Goal: Transaction & Acquisition: Purchase product/service

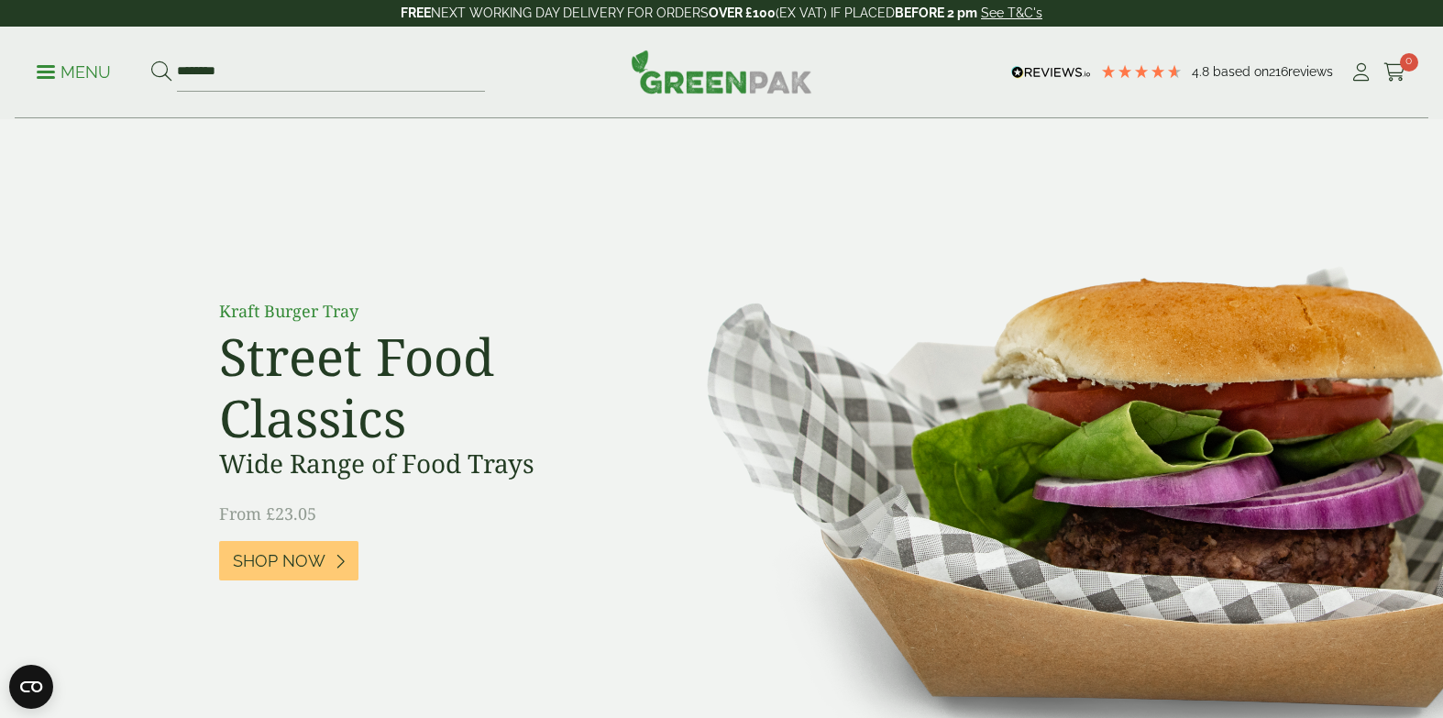
type input "********"
click at [151, 61] on button at bounding box center [161, 73] width 20 height 24
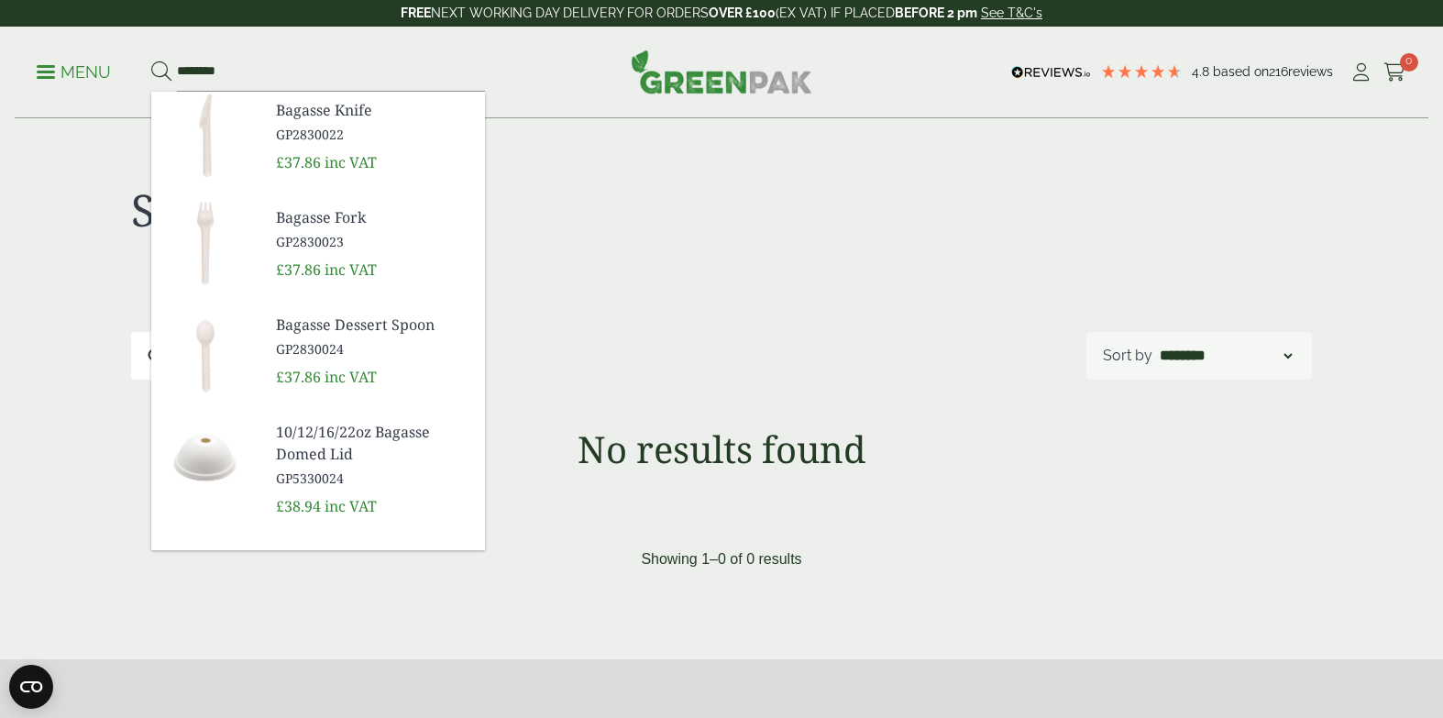
type input "*******"
click at [151, 61] on button at bounding box center [161, 73] width 20 height 24
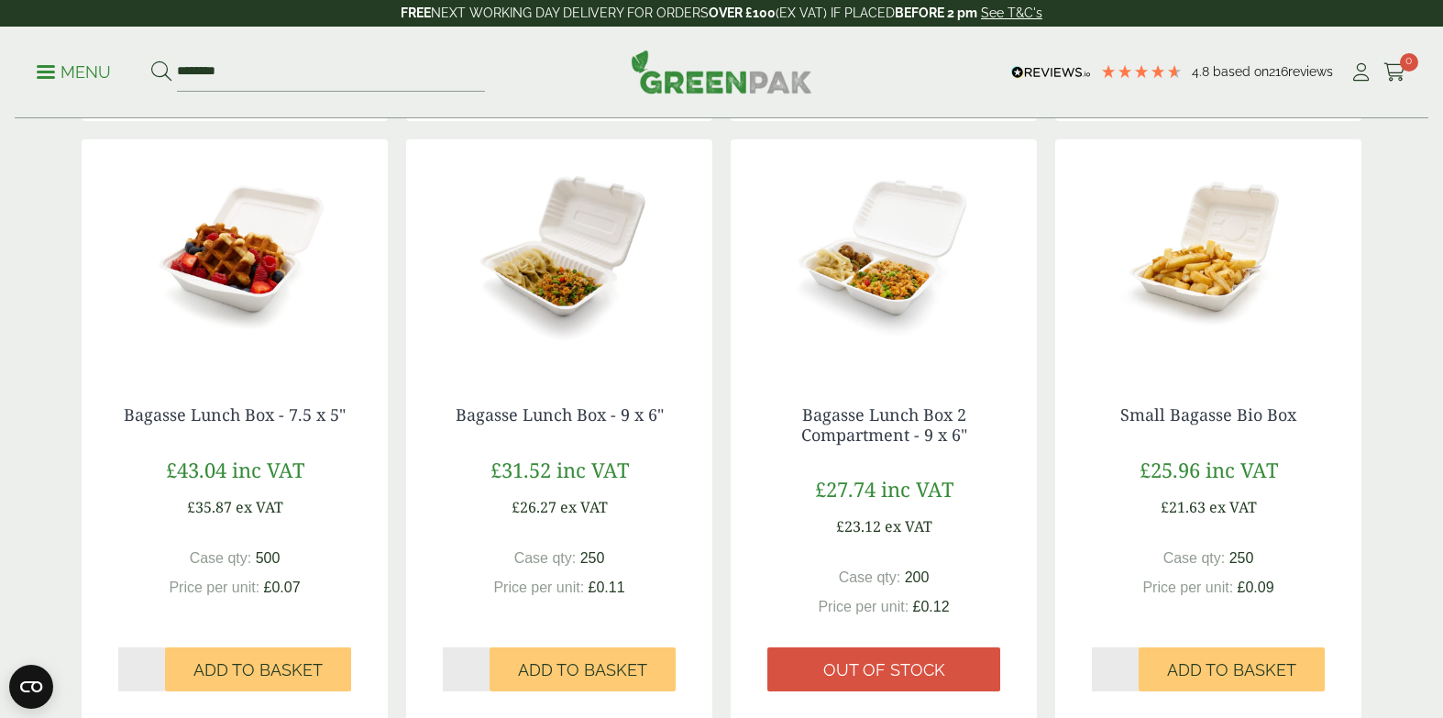
scroll to position [1503, 0]
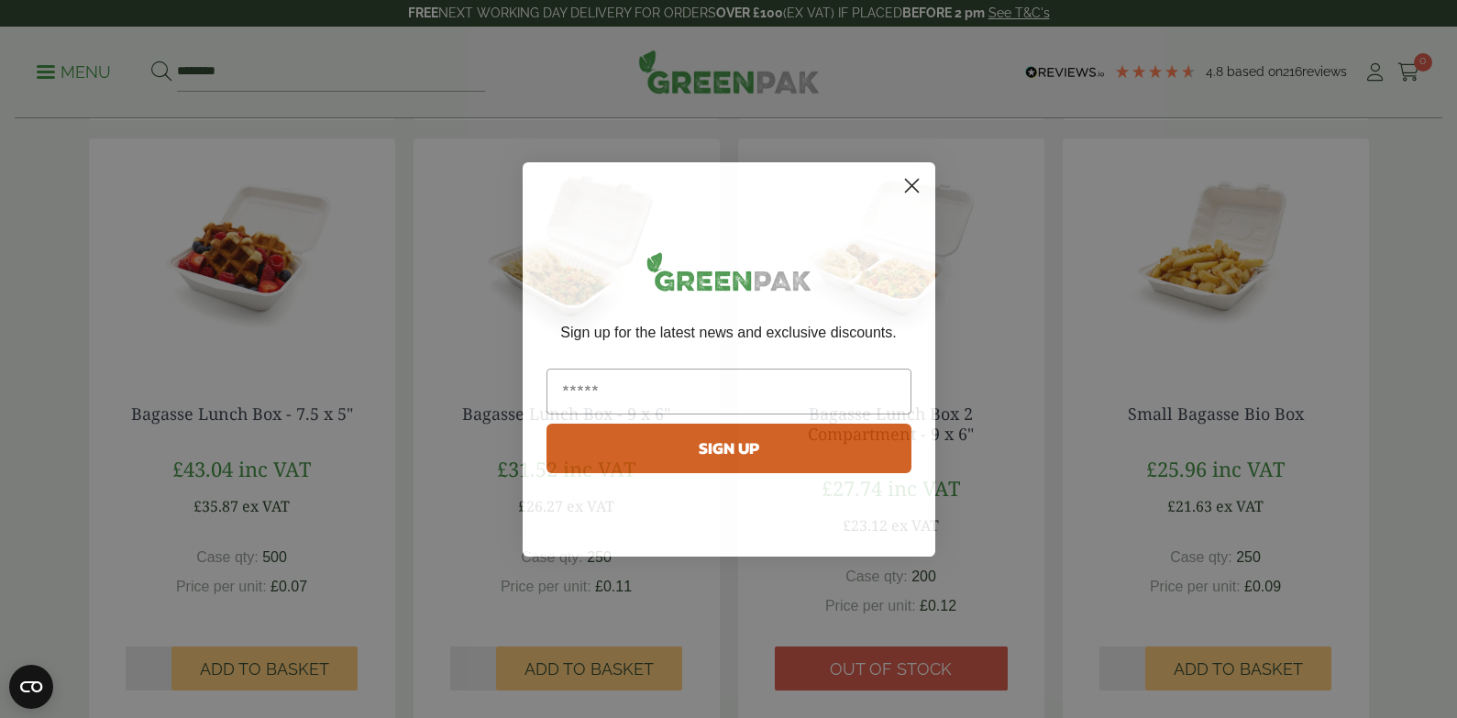
click at [915, 190] on icon "Close dialog" at bounding box center [911, 185] width 13 height 13
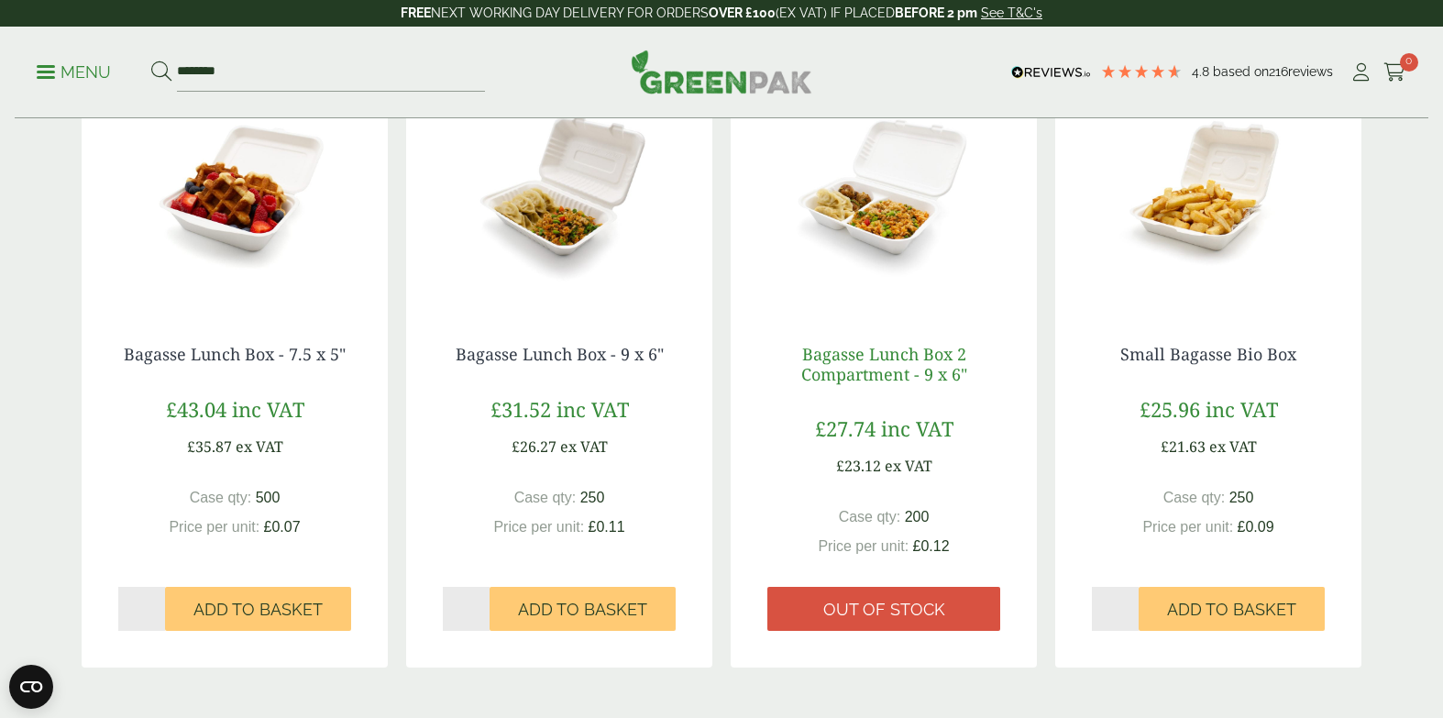
scroll to position [1561, 0]
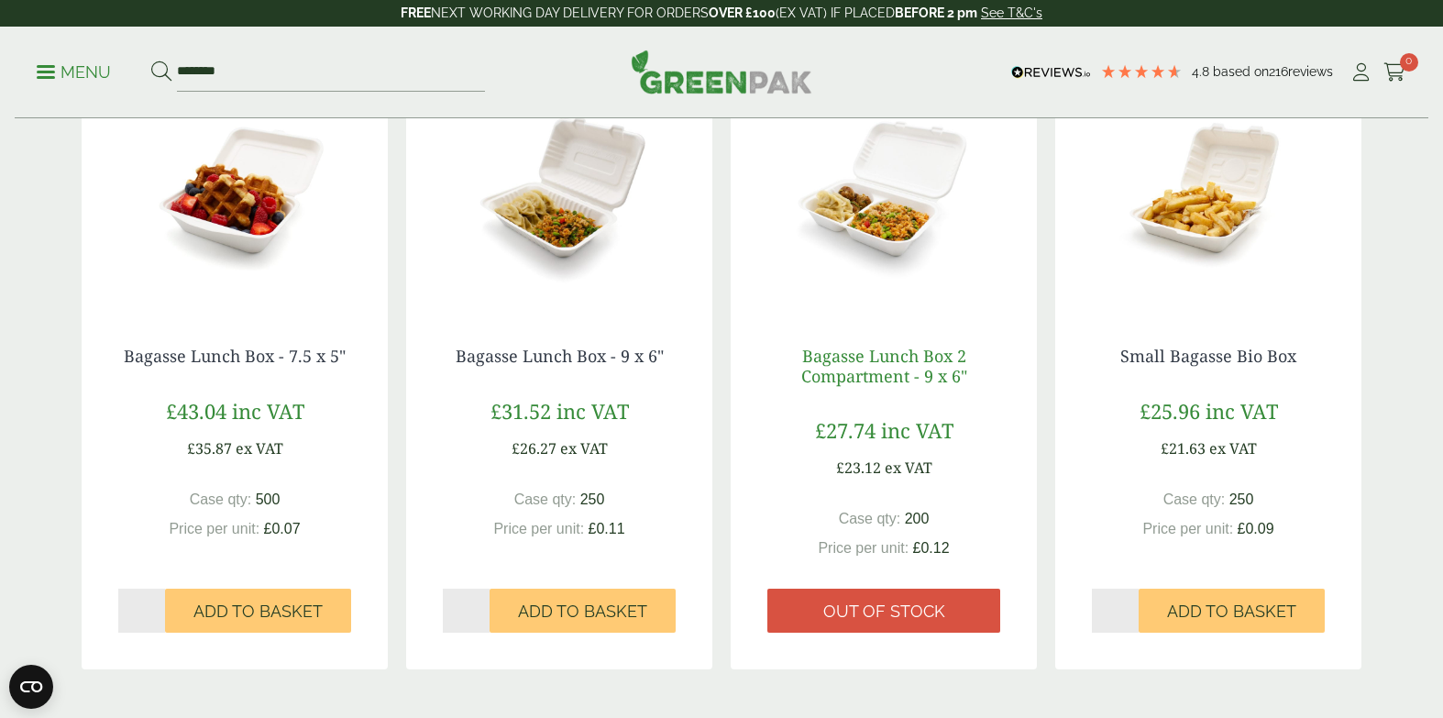
click at [877, 381] on link "Bagasse Lunch Box 2 Compartment - 9 x 6"" at bounding box center [884, 366] width 166 height 42
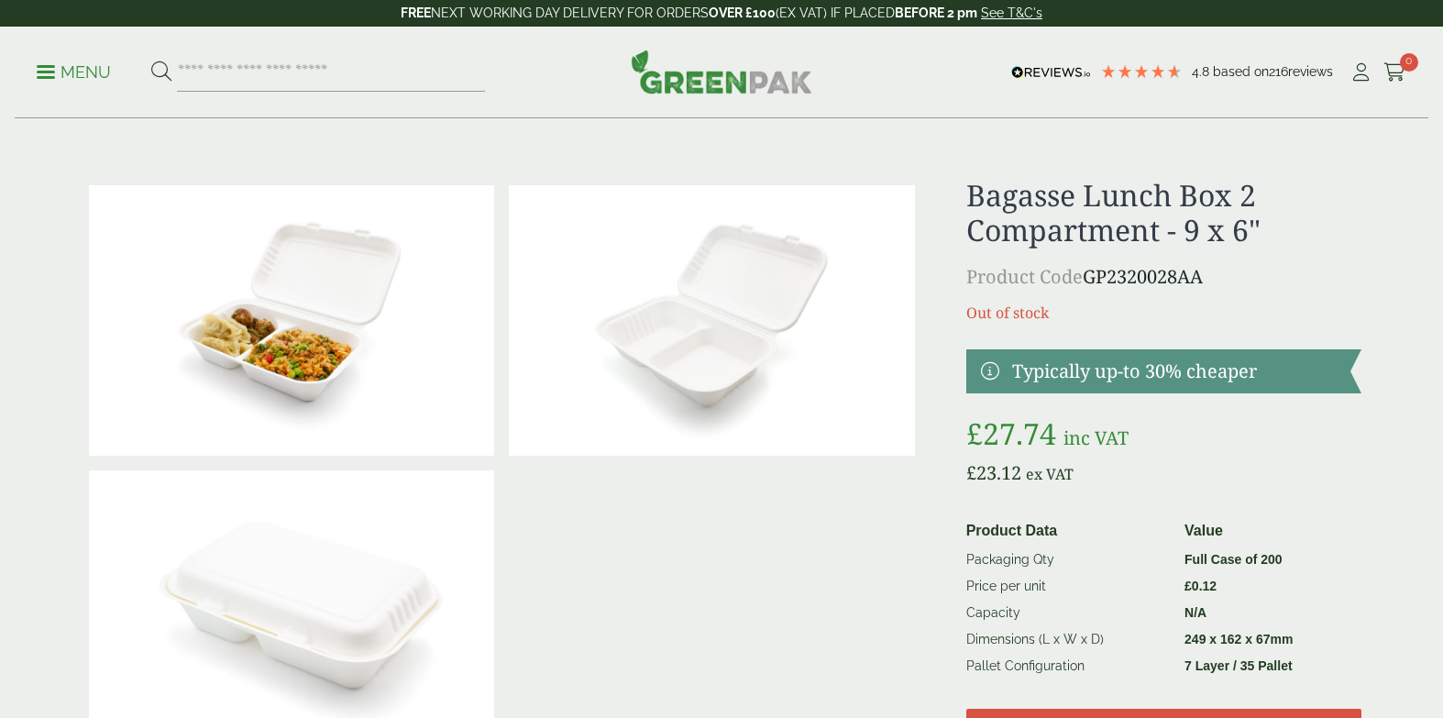
scroll to position [46, 0]
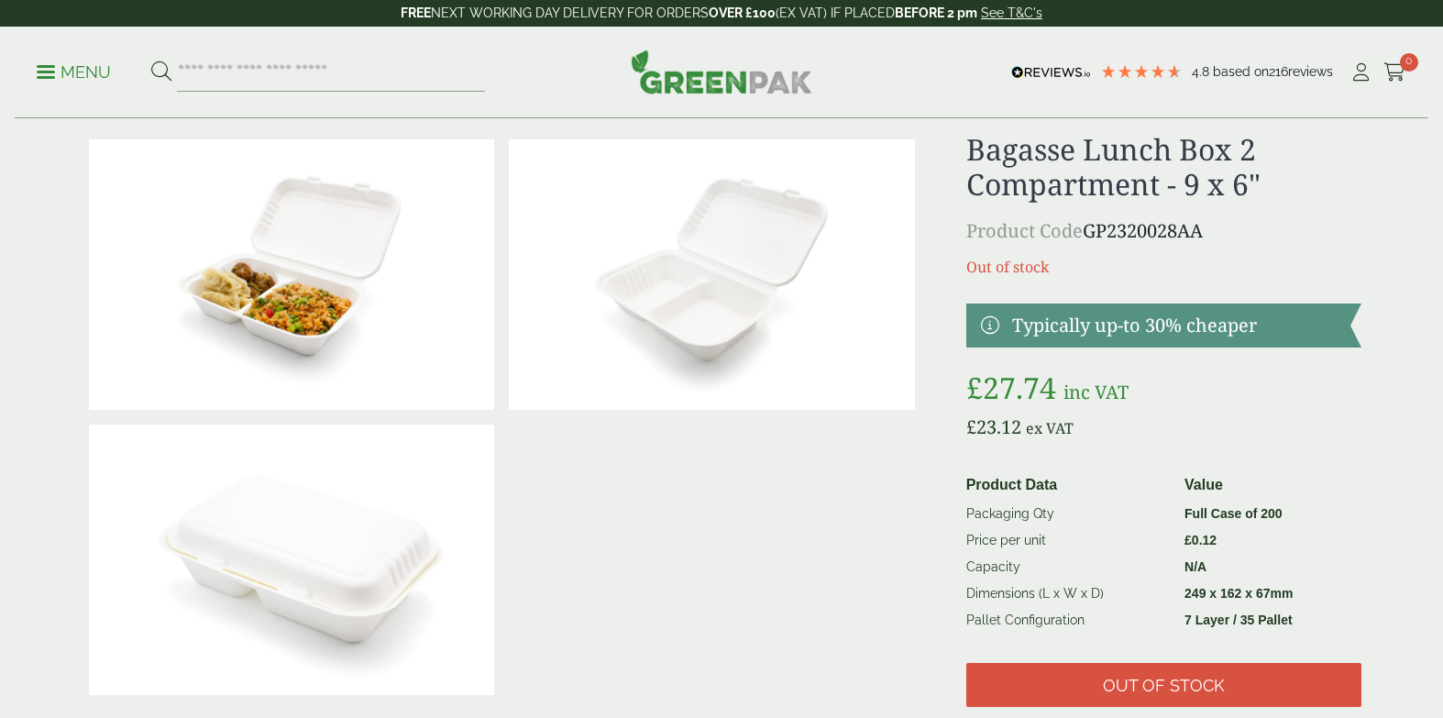
click at [662, 330] on img at bounding box center [711, 274] width 405 height 271
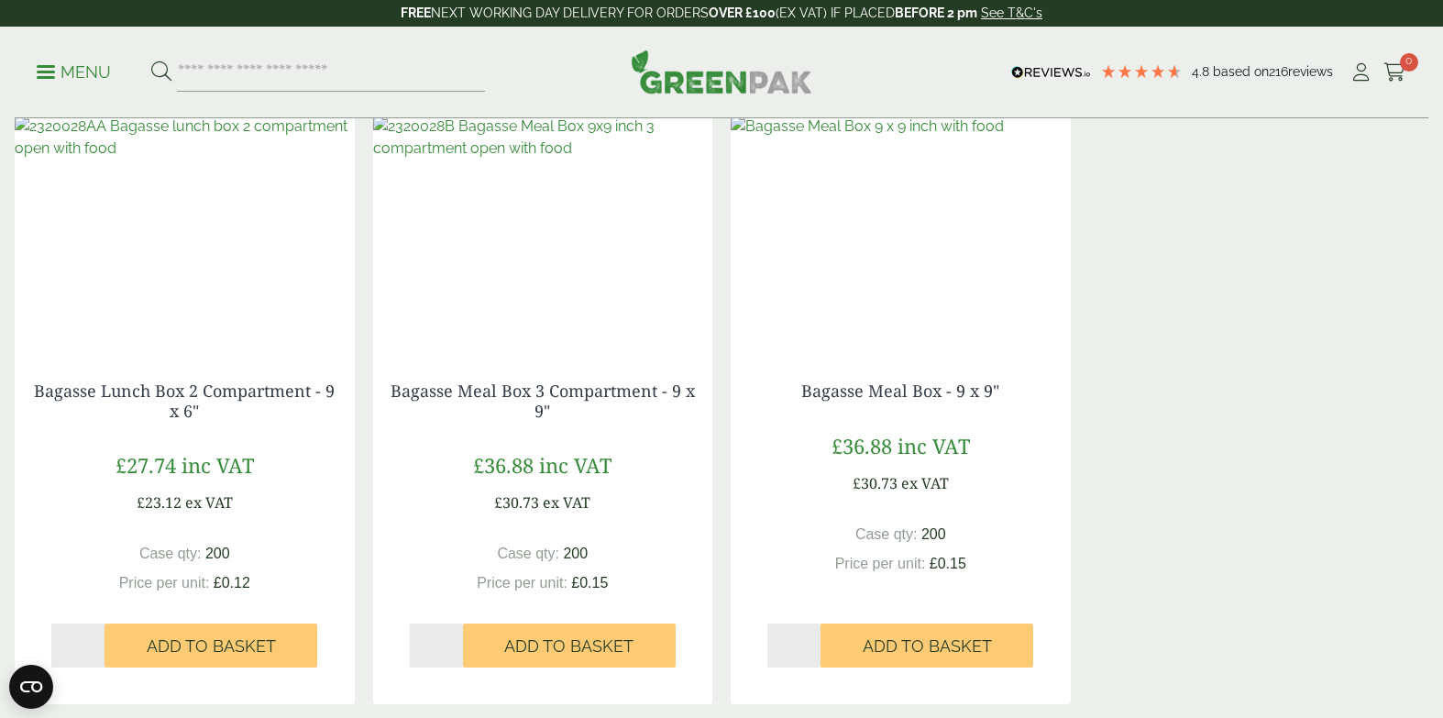
scroll to position [1348, 0]
click at [237, 403] on h4 "Bagasse Lunch Box 2 Compartment - 9 x 6"" at bounding box center [184, 401] width 311 height 39
click at [256, 389] on link "Bagasse Lunch Box 2 Compartment - 9 x 6"" at bounding box center [184, 402] width 301 height 42
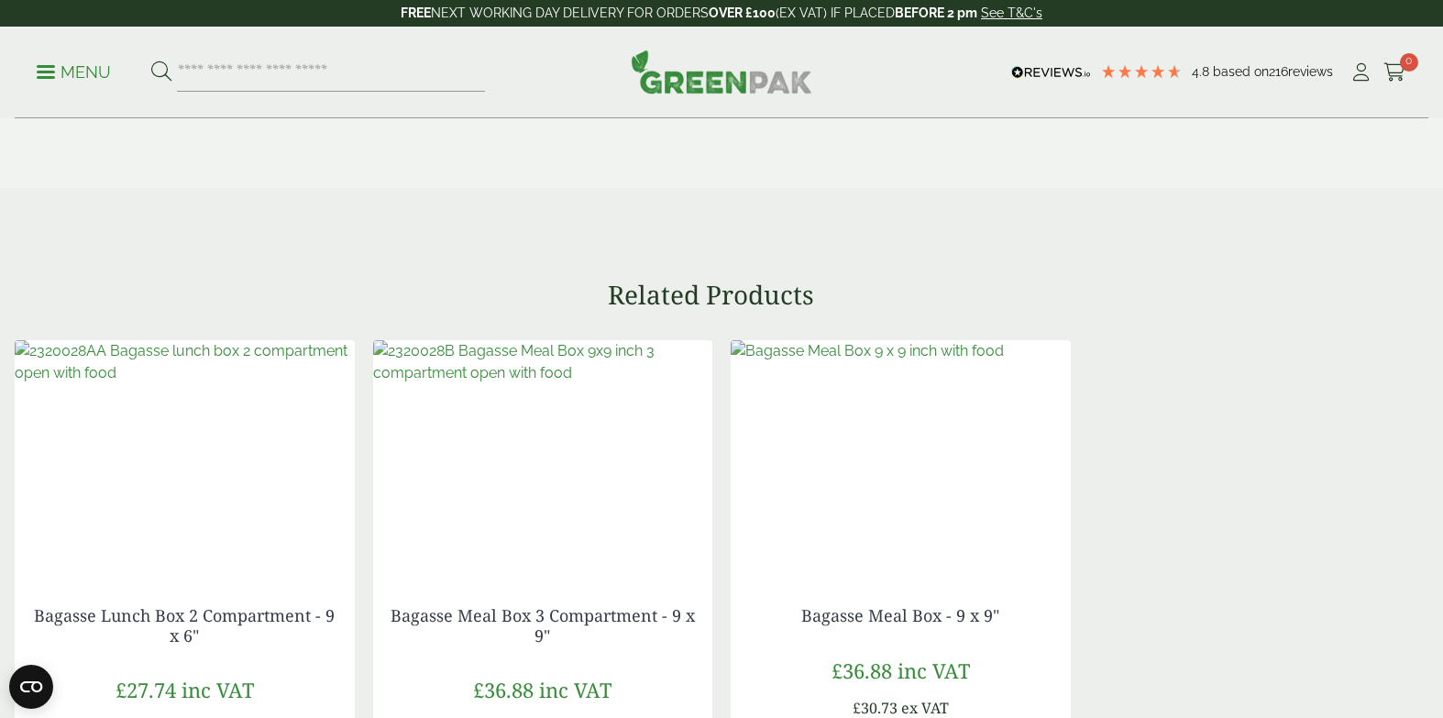
scroll to position [1467, 0]
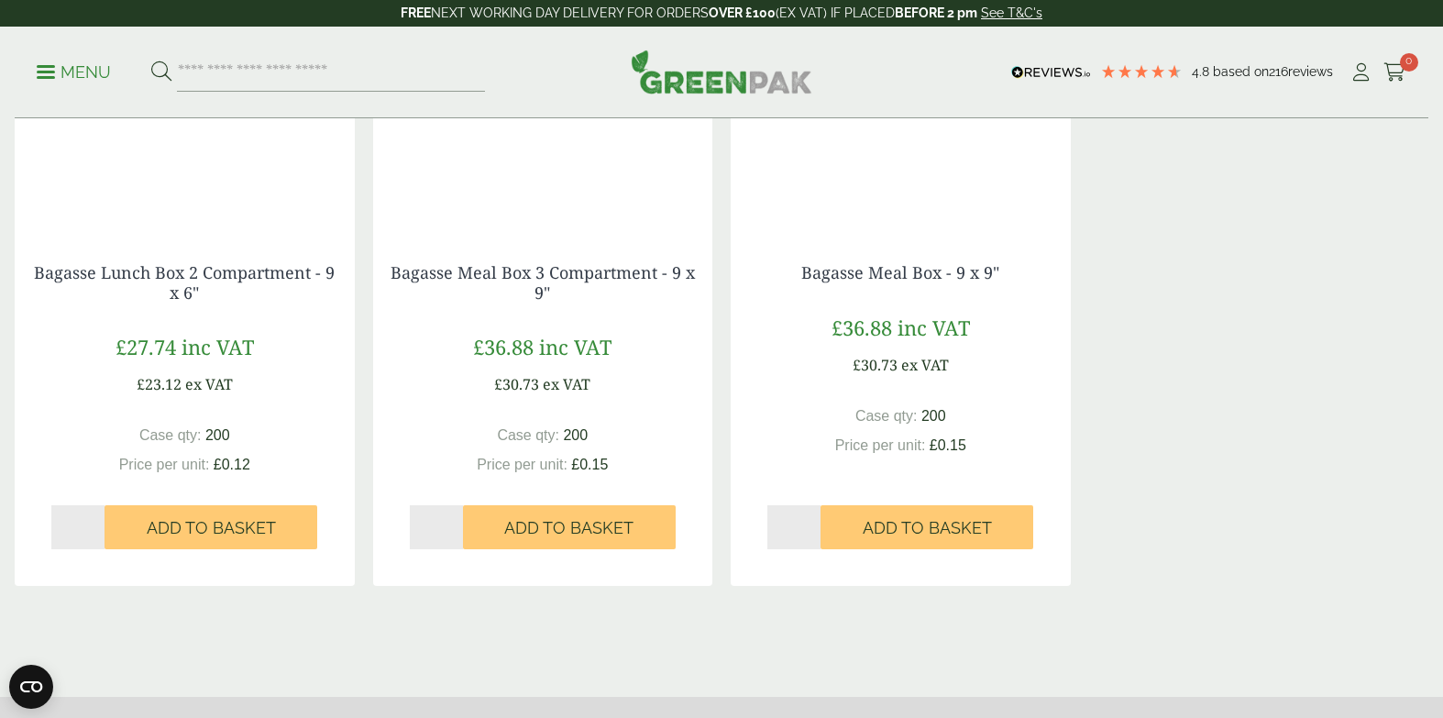
click at [98, 522] on input "*" at bounding box center [77, 527] width 53 height 44
click at [94, 522] on input "*" at bounding box center [77, 527] width 53 height 44
drag, startPoint x: 94, startPoint y: 522, endPoint x: 125, endPoint y: 525, distance: 31.4
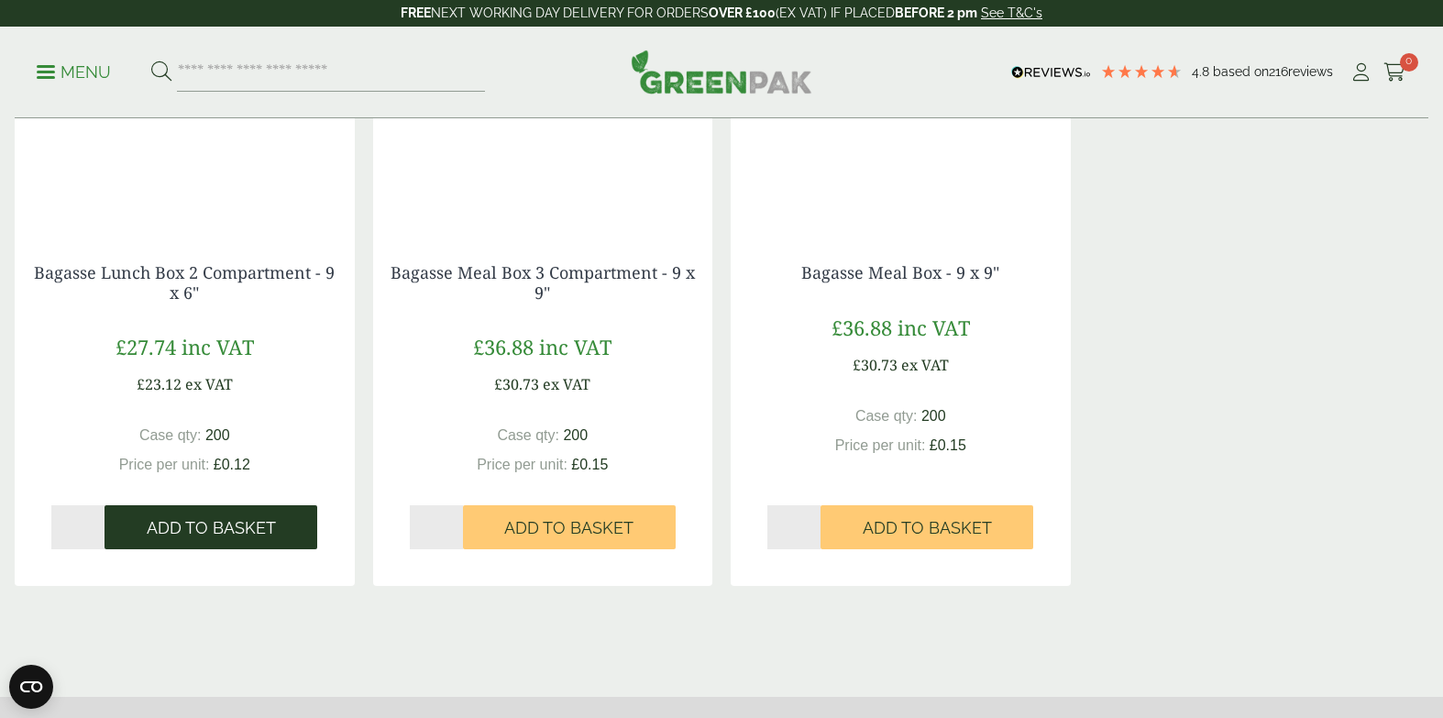
type input "*"
click at [94, 522] on input "*" at bounding box center [77, 527] width 53 height 44
click at [125, 525] on button "Add to Basket" at bounding box center [211, 527] width 213 height 44
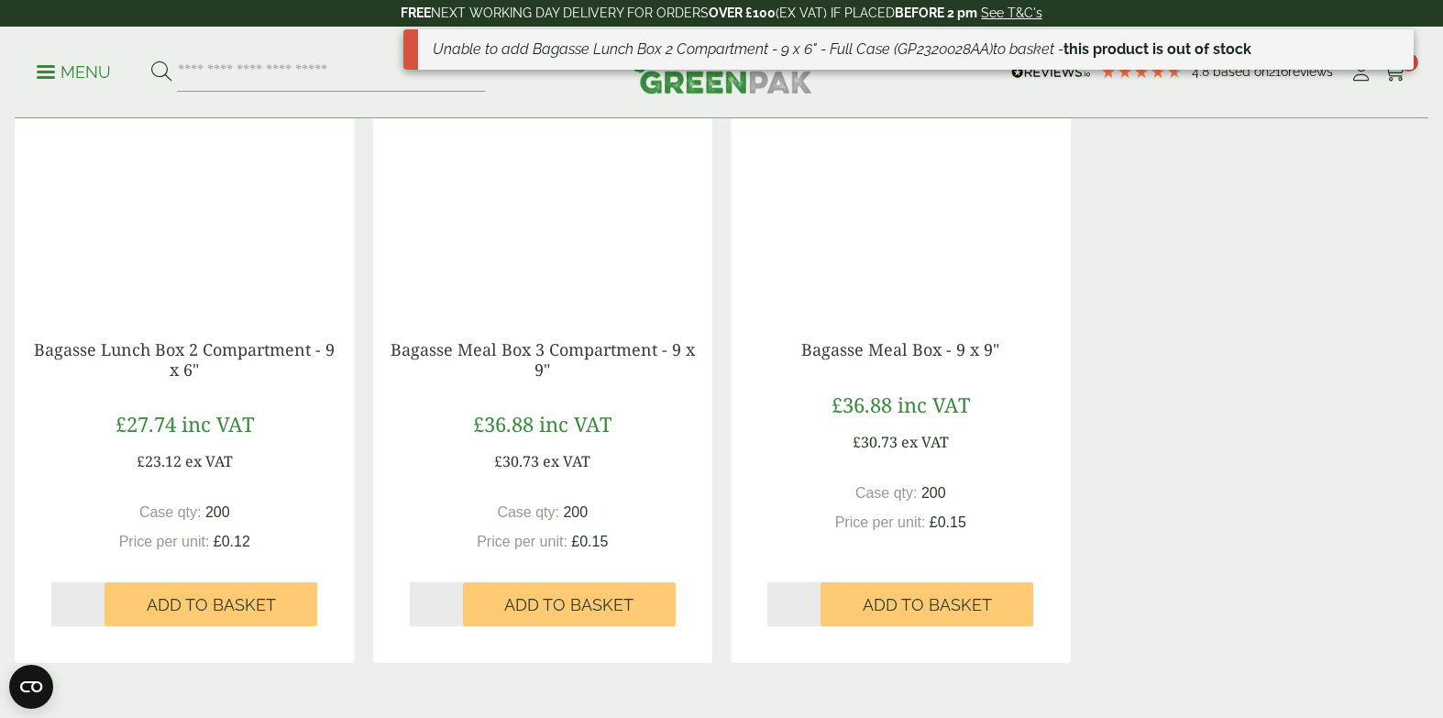
scroll to position [1237, 0]
